Goal: Check status: Check status

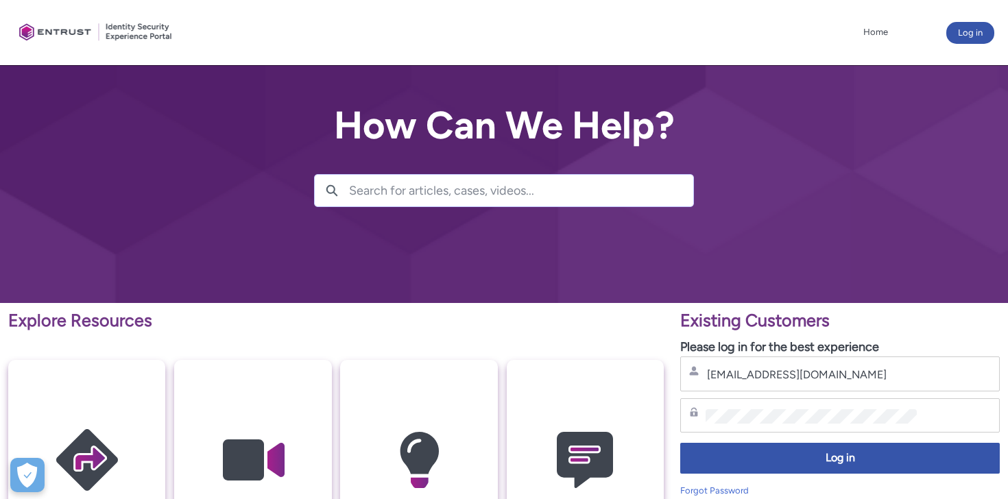
click at [818, 459] on span "Log in" at bounding box center [840, 459] width 302 height 16
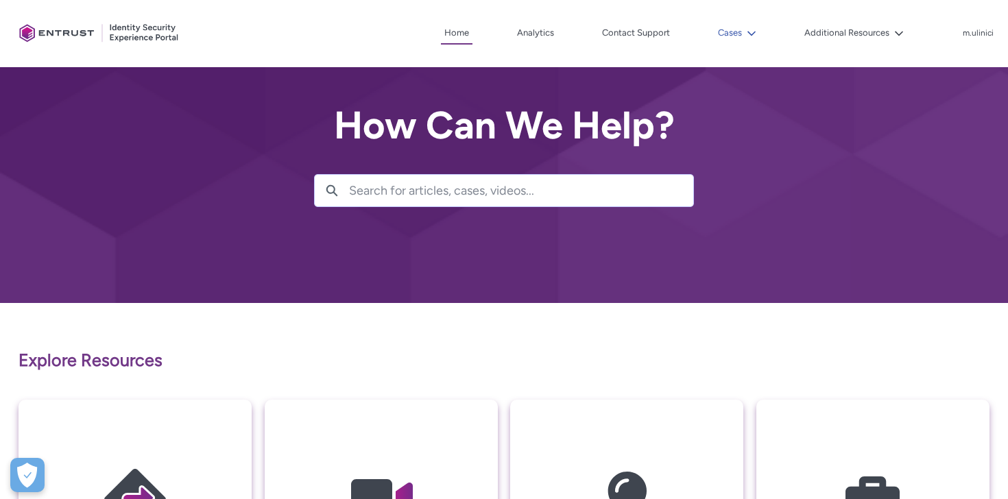
click at [746, 25] on button "Cases" at bounding box center [737, 33] width 45 height 21
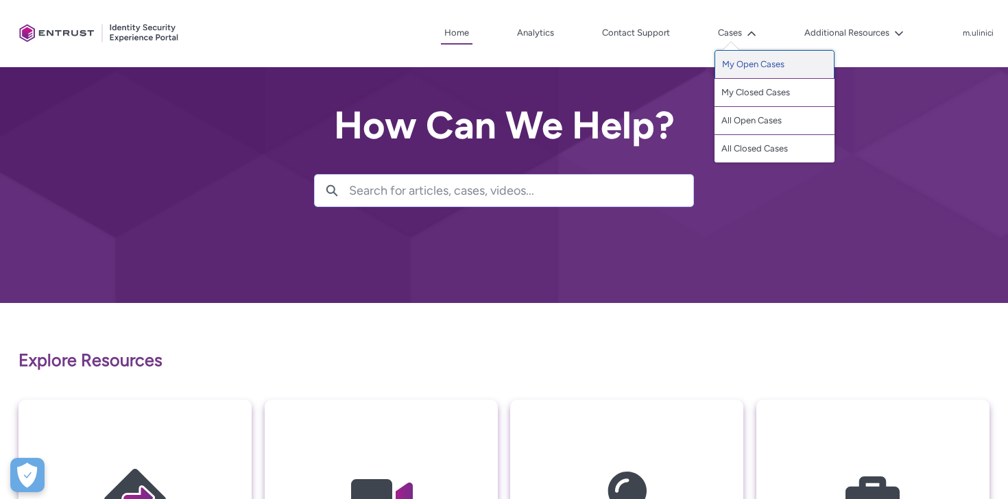
click at [750, 75] on link "My Open Cases" at bounding box center [775, 64] width 120 height 29
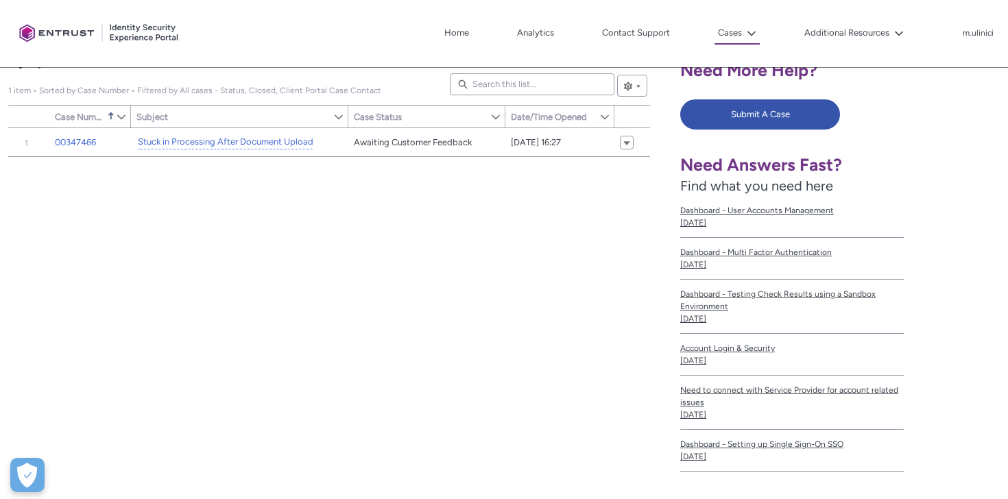
scroll to position [268, 0]
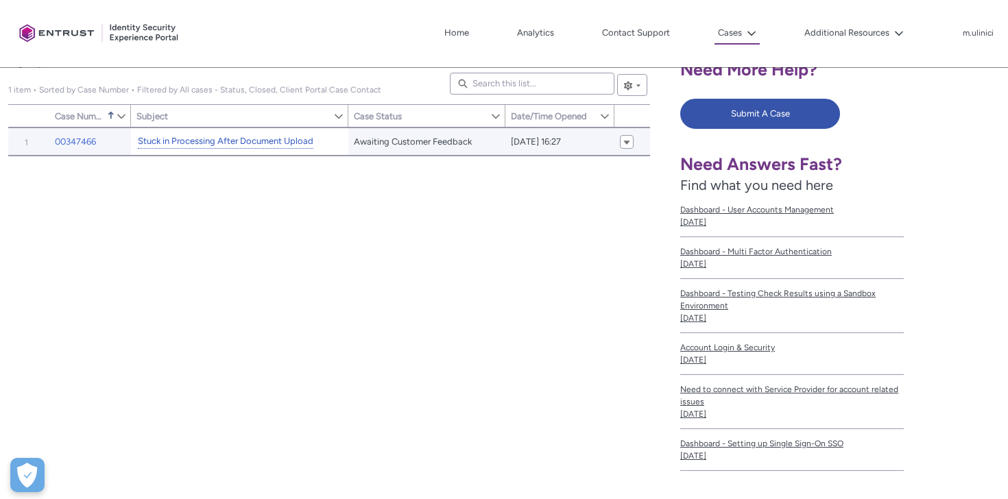
click at [200, 142] on link "Stuck in Processing After Document Upload" at bounding box center [226, 141] width 176 height 14
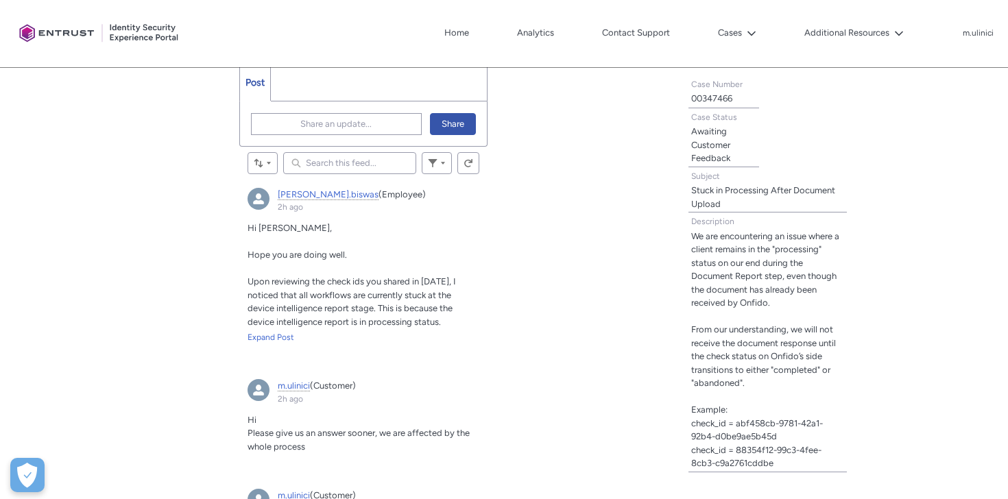
scroll to position [416, 0]
click at [277, 336] on div "Expand Post" at bounding box center [364, 337] width 232 height 12
